Goal: Find specific page/section: Find specific page/section

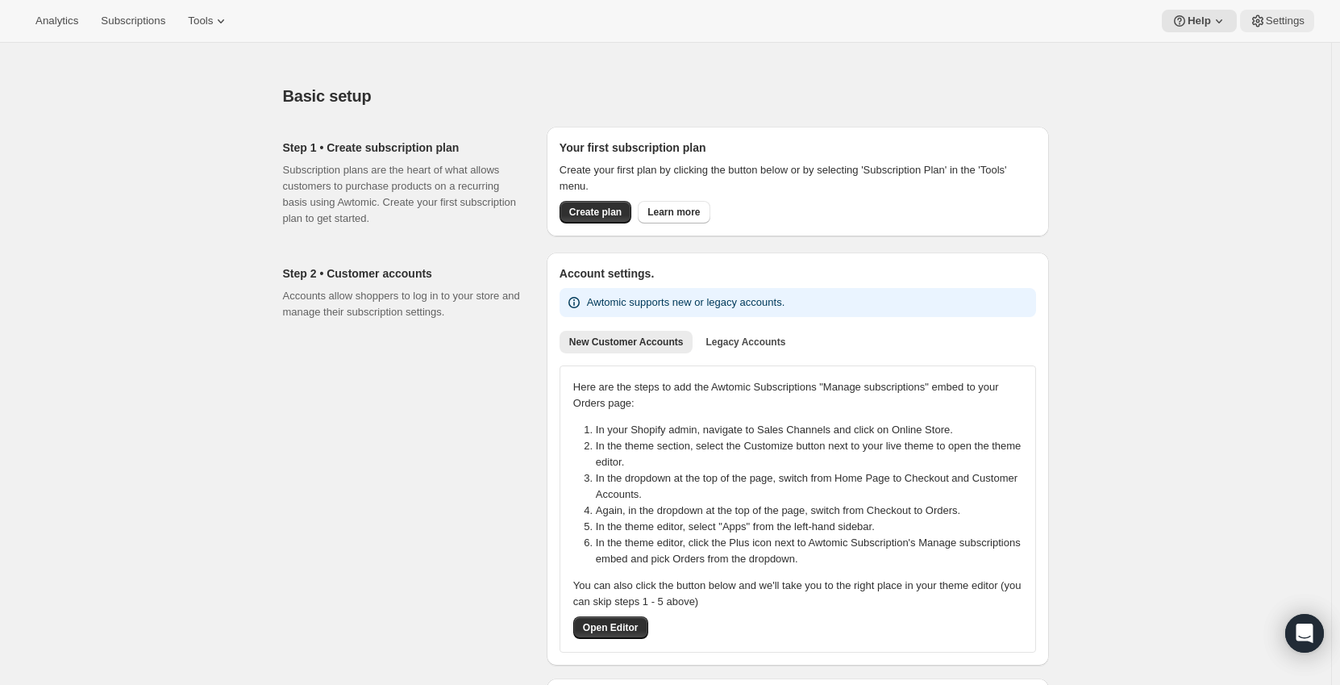
click at [1301, 22] on span "Settings" at bounding box center [1285, 21] width 39 height 13
click at [72, 28] on button "Analytics" at bounding box center [57, 21] width 62 height 23
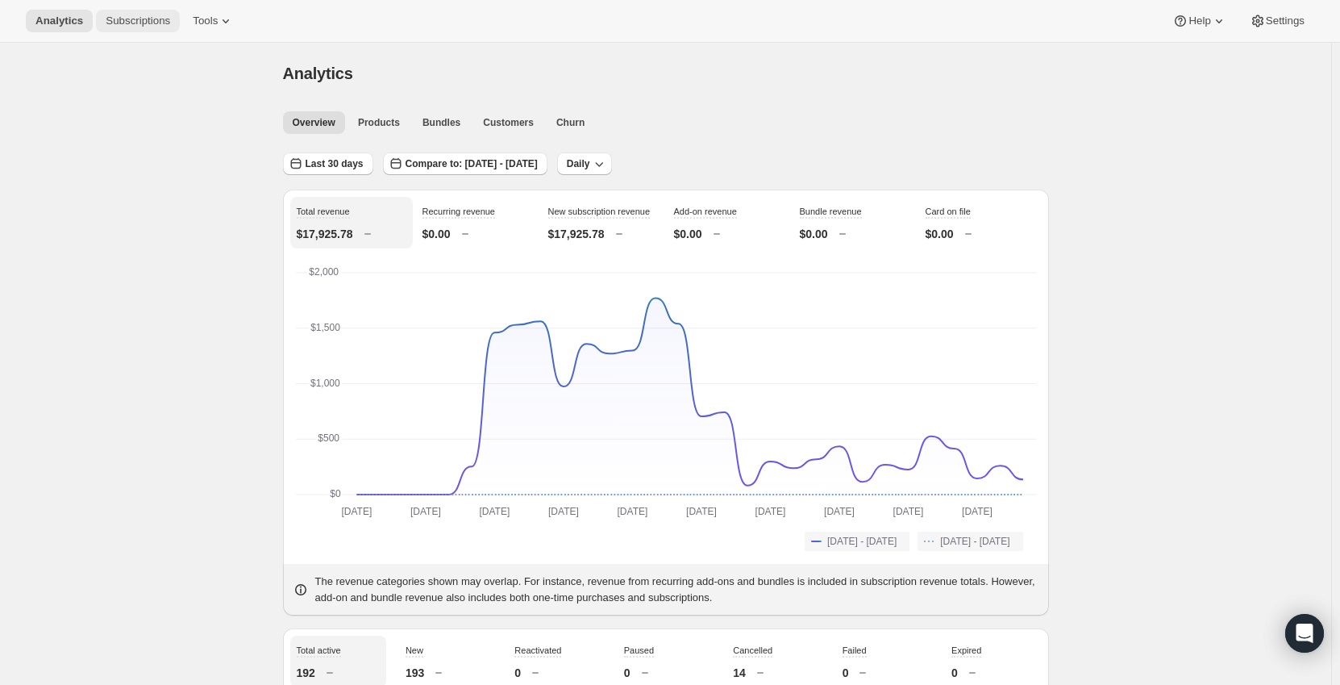
click at [132, 15] on span "Subscriptions" at bounding box center [138, 21] width 64 height 13
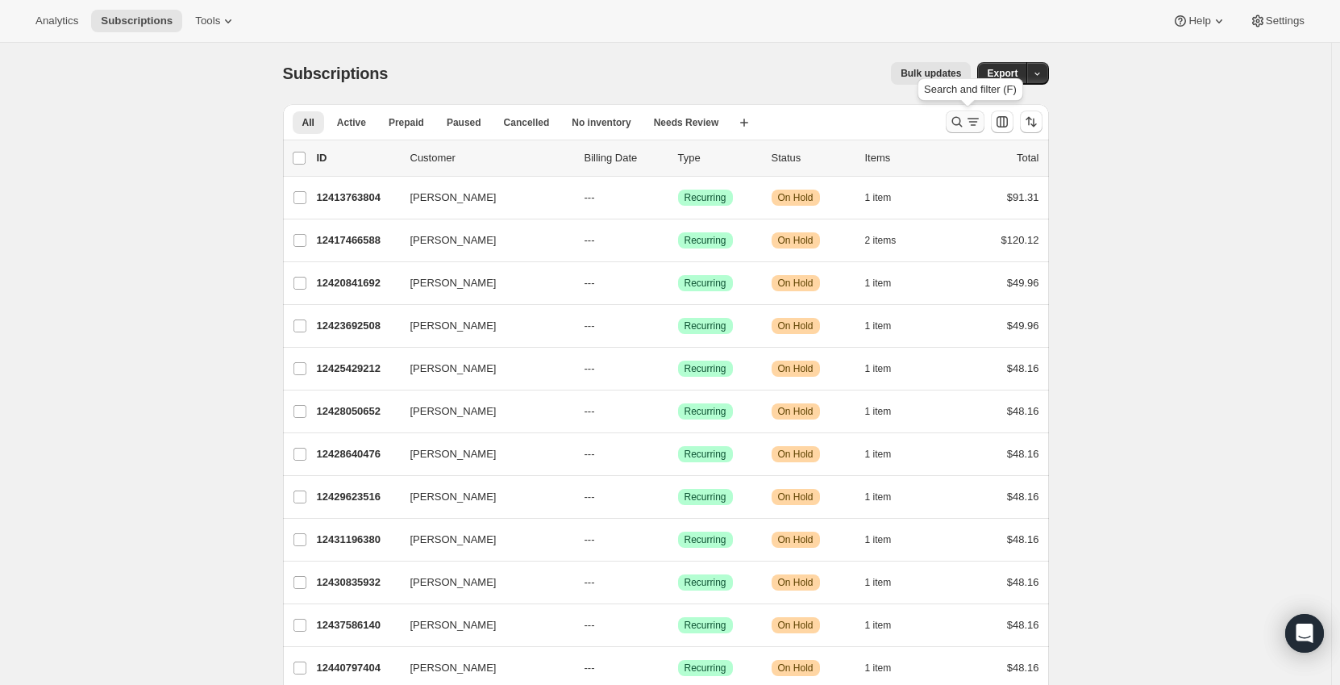
click at [962, 123] on icon "Search and filter results" at bounding box center [957, 122] width 16 height 16
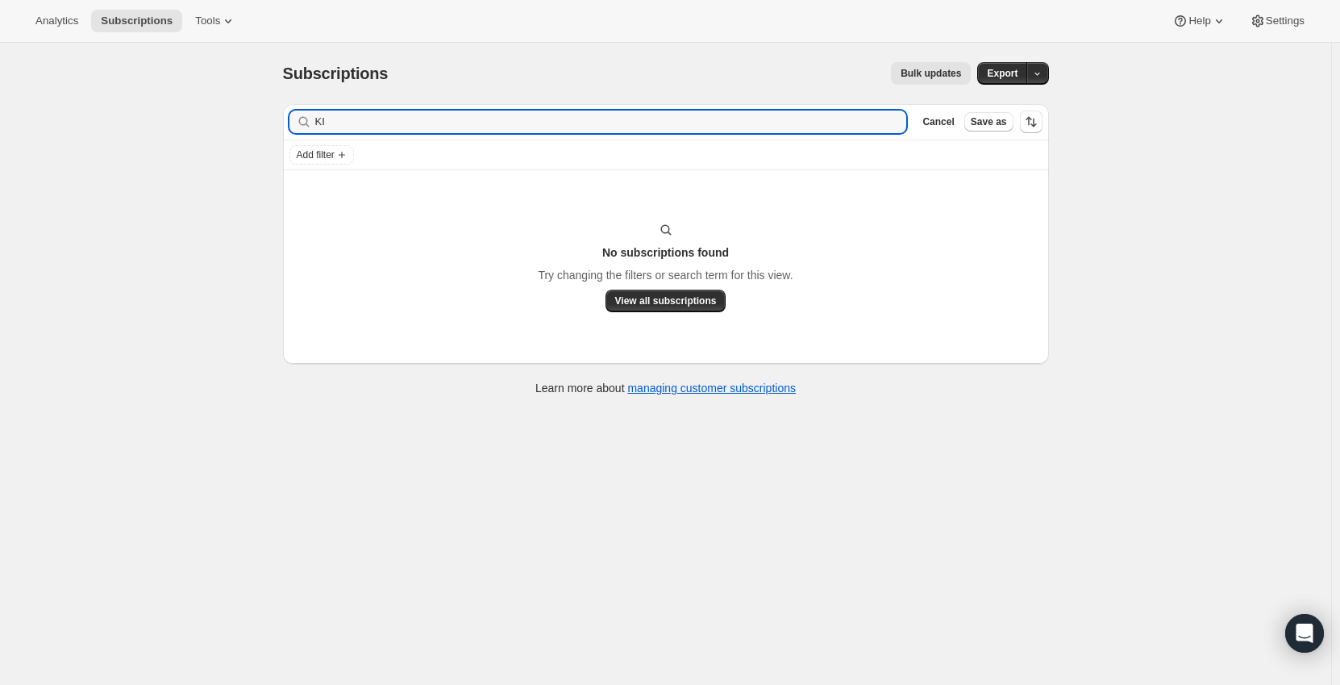
type input "K"
type input "[PERSON_NAME]"
click at [897, 119] on icon "button" at bounding box center [888, 122] width 16 height 16
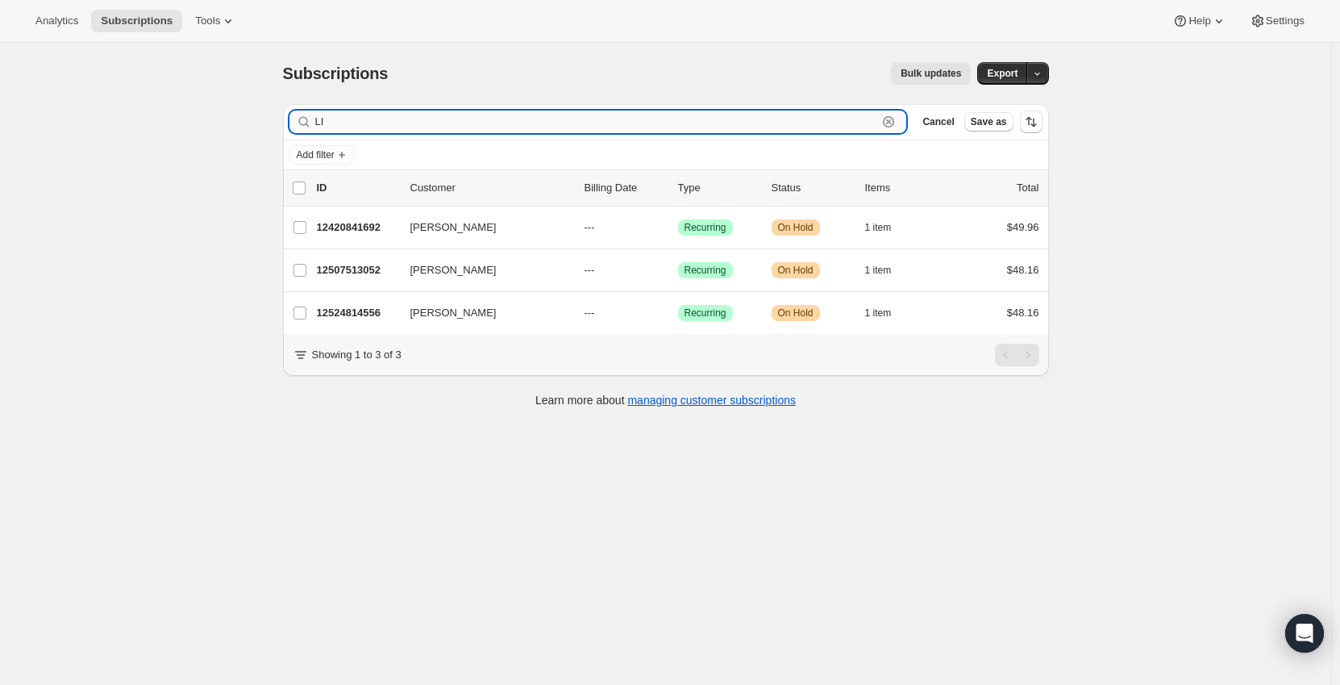
type input "L"
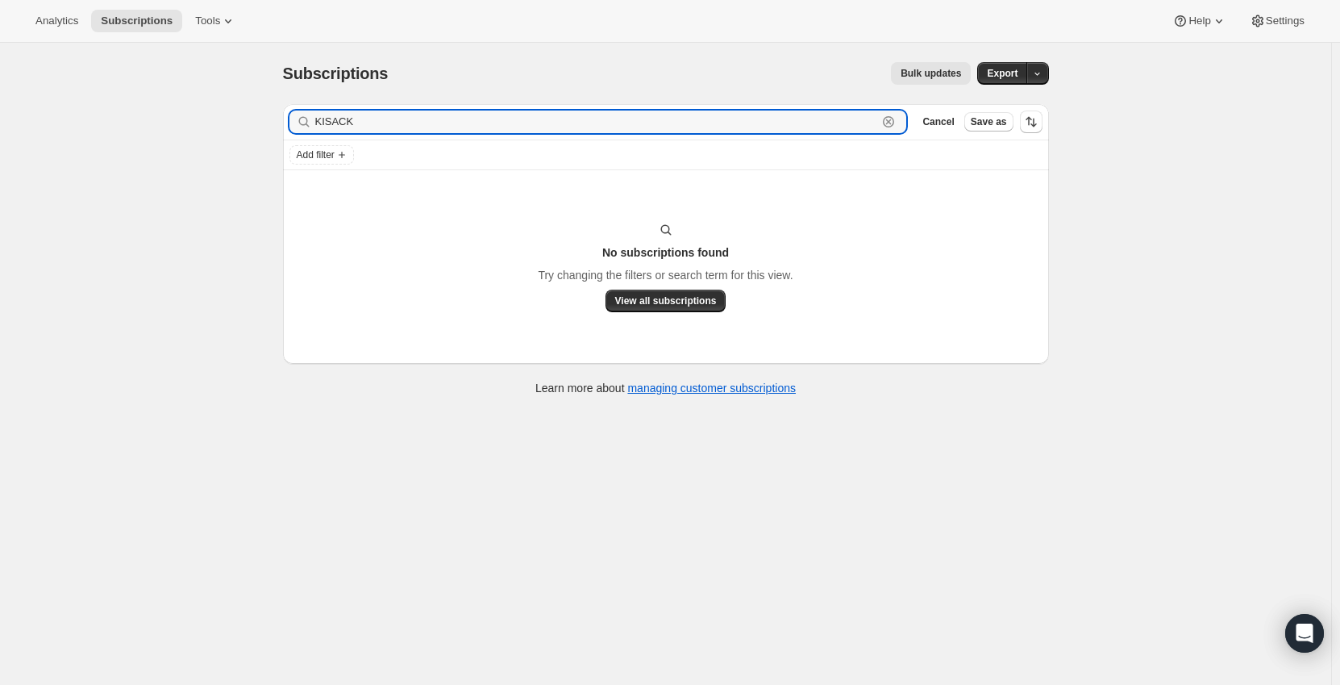
type input "KISACK"
